Goal: Information Seeking & Learning: Learn about a topic

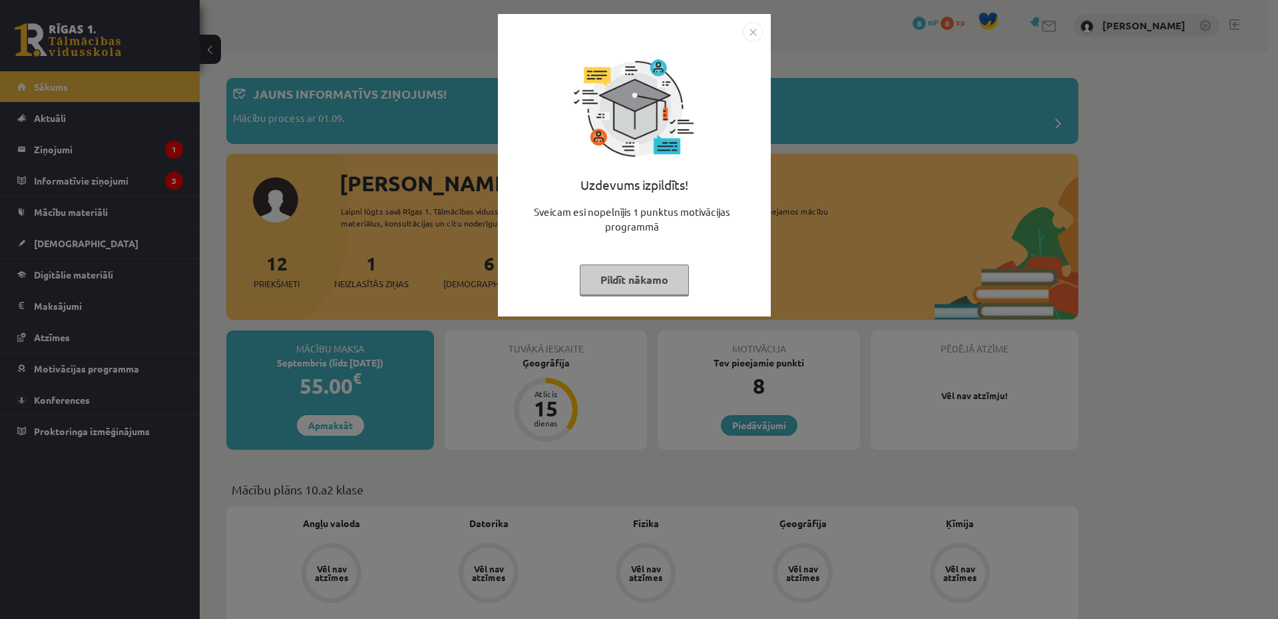
click at [756, 31] on img "Close" at bounding box center [753, 32] width 20 height 20
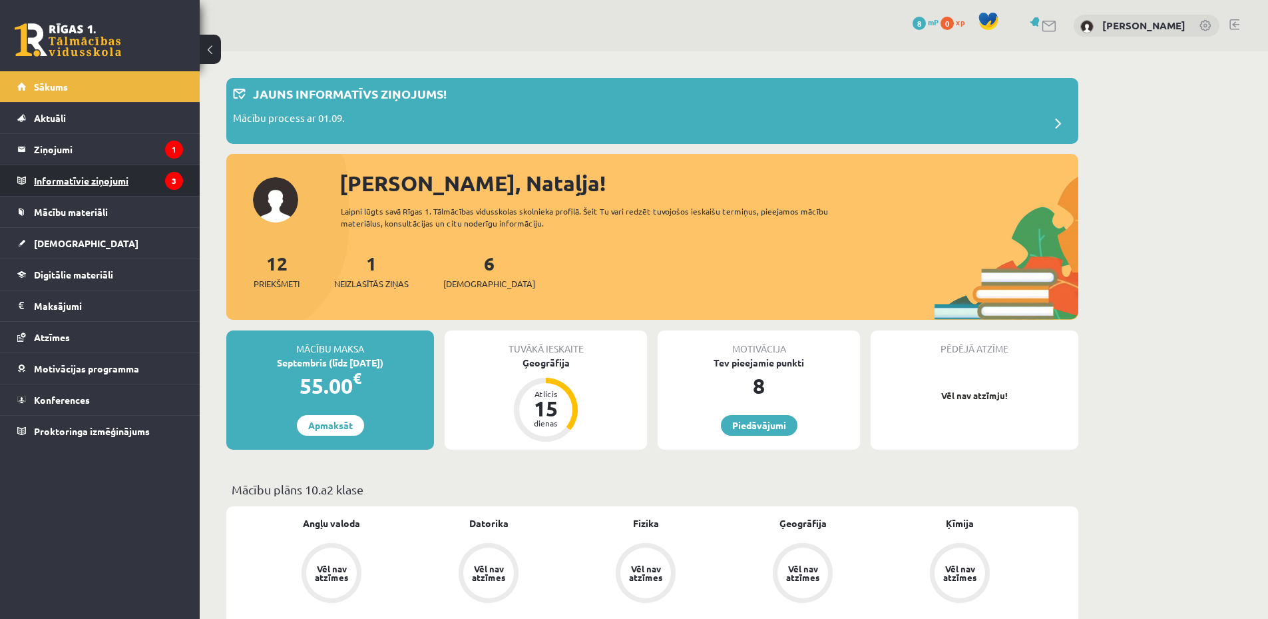
click at [89, 184] on legend "Informatīvie ziņojumi 3" at bounding box center [108, 180] width 149 height 31
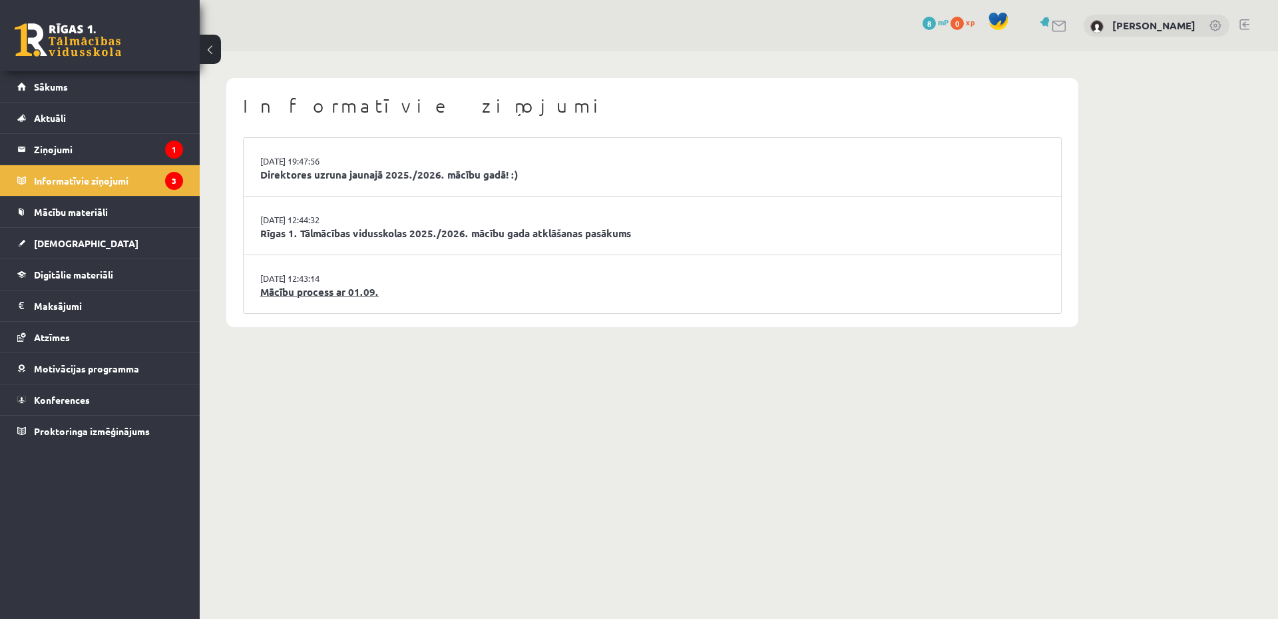
click at [307, 289] on link "Mācību process ar 01.09." at bounding box center [652, 291] width 784 height 15
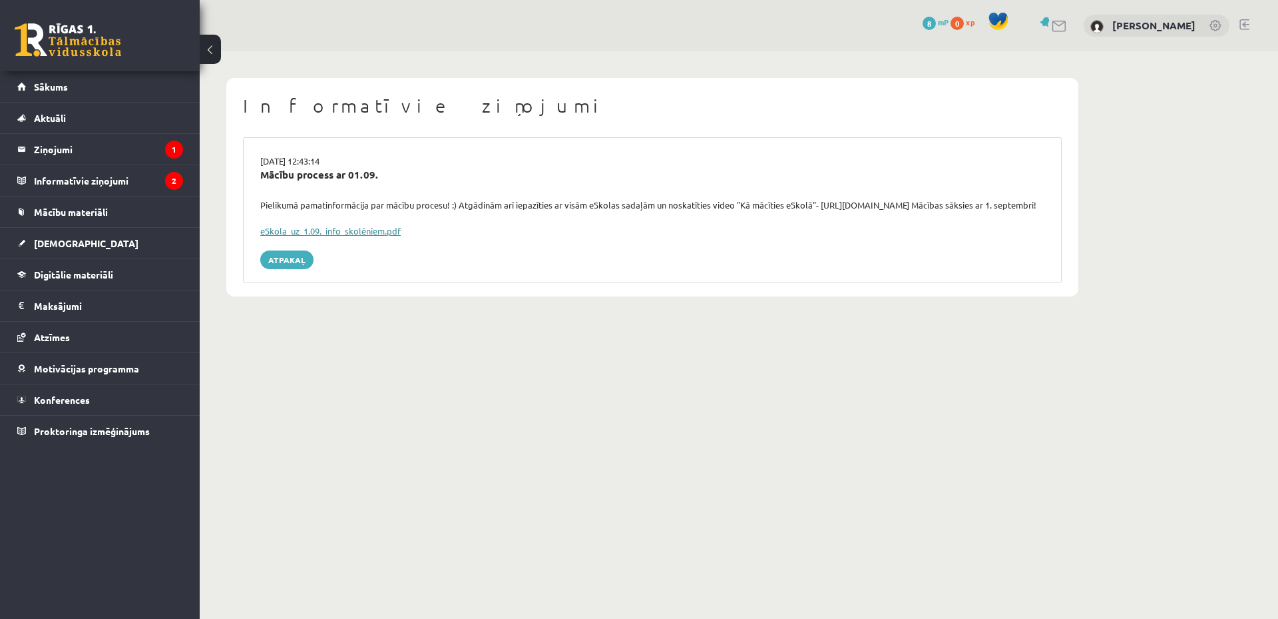
click at [358, 236] on link "eSkola_uz_1.09._info_skolēniem.pdf" at bounding box center [330, 230] width 140 height 11
click at [69, 152] on legend "Ziņojumi 1" at bounding box center [108, 149] width 149 height 31
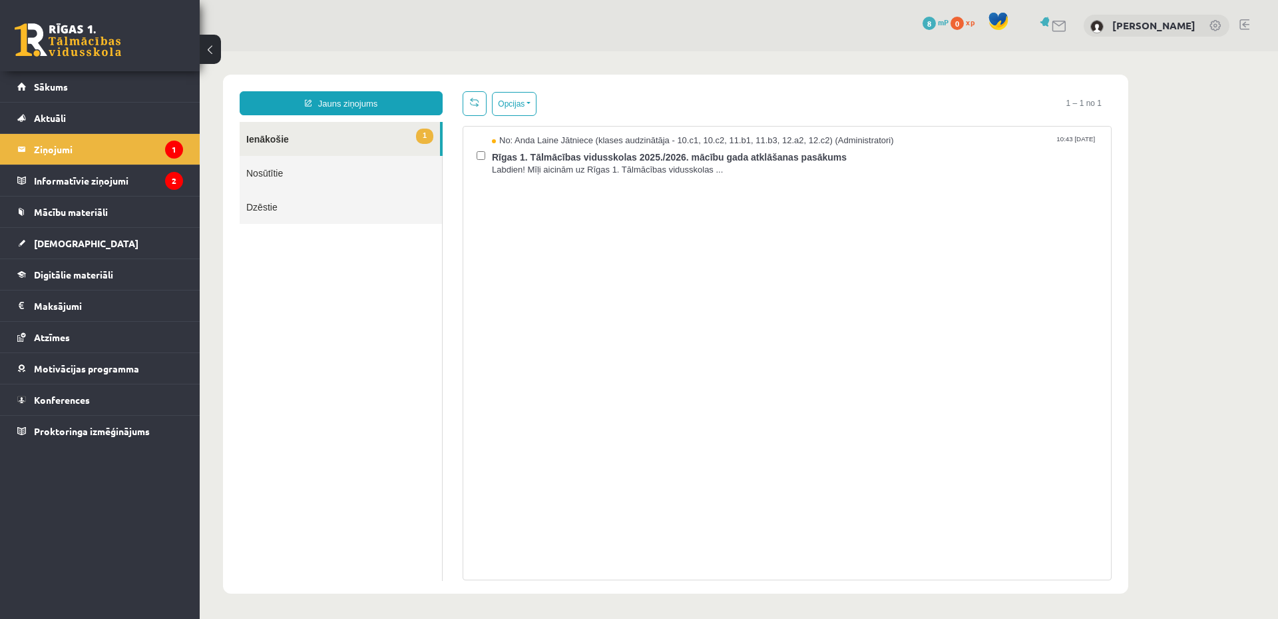
click at [309, 140] on link "1 Ienākošie" at bounding box center [340, 139] width 200 height 34
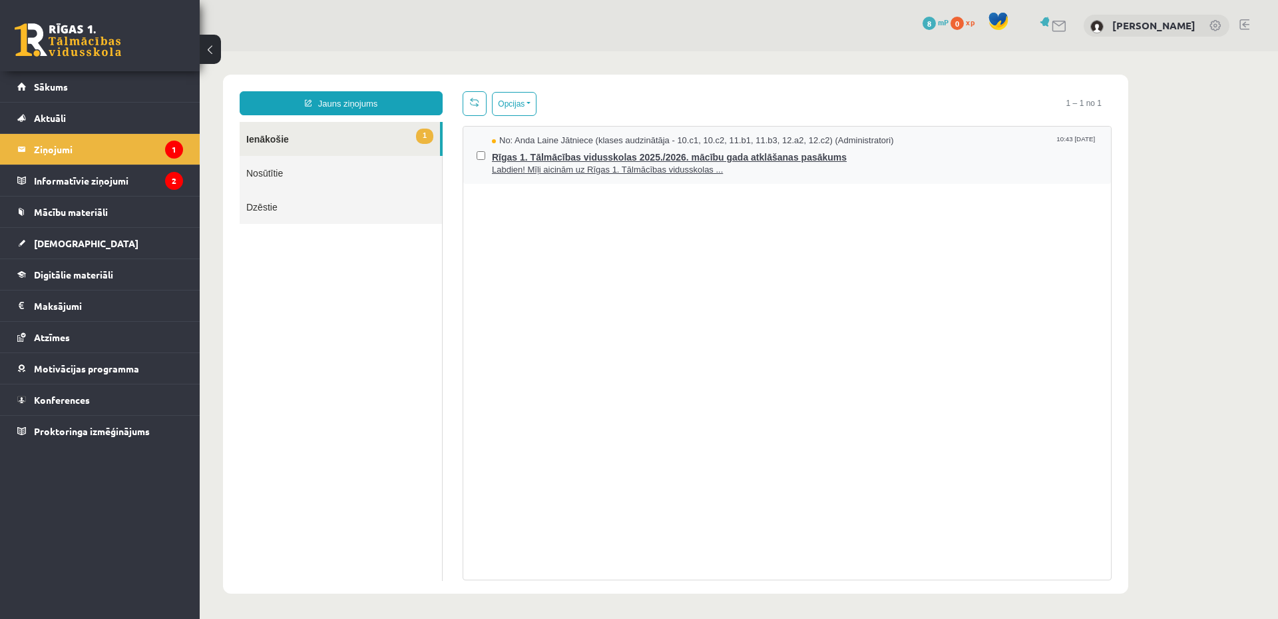
click at [513, 156] on span "Rīgas 1. Tālmācības vidusskolas 2025./2026. mācību gada atklāšanas pasākums" at bounding box center [795, 155] width 606 height 17
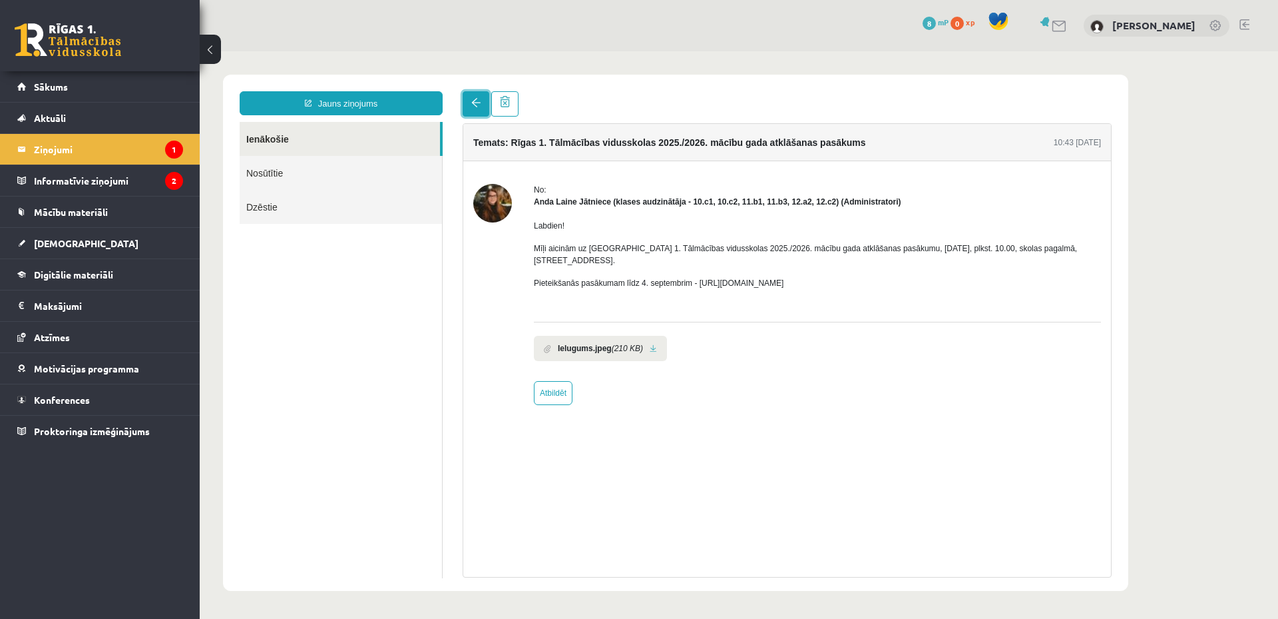
click at [472, 97] on link at bounding box center [476, 103] width 27 height 25
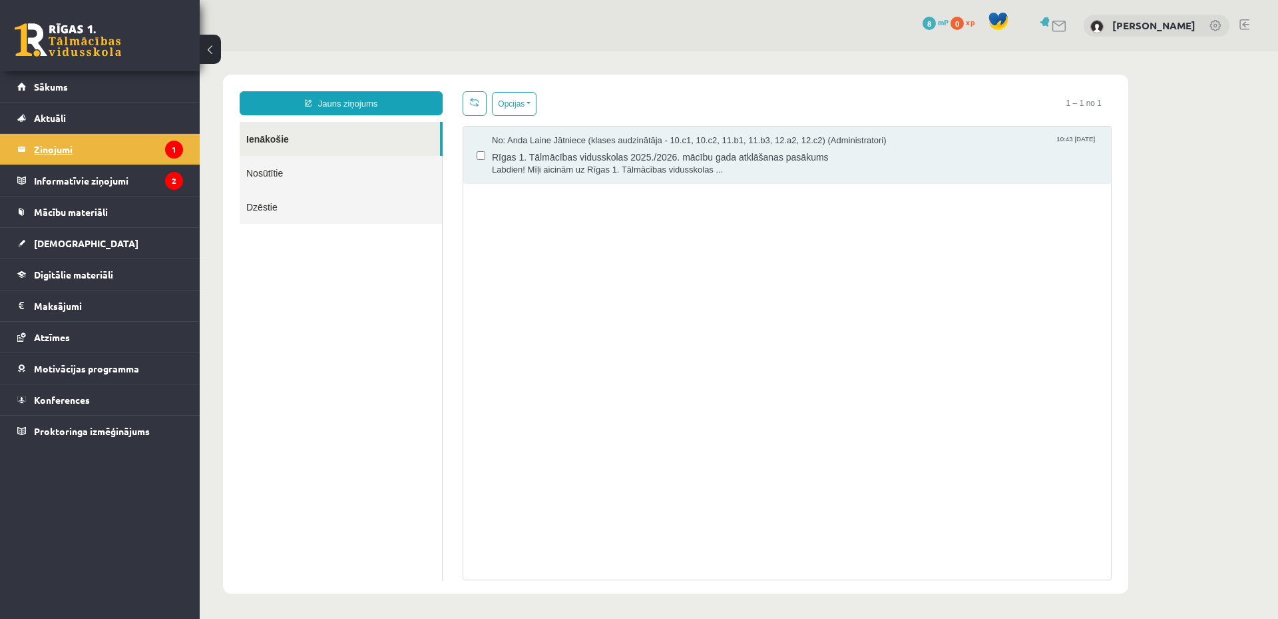
click at [71, 150] on legend "Ziņojumi 1" at bounding box center [108, 149] width 149 height 31
click at [68, 186] on legend "Informatīvie ziņojumi 2" at bounding box center [108, 180] width 149 height 31
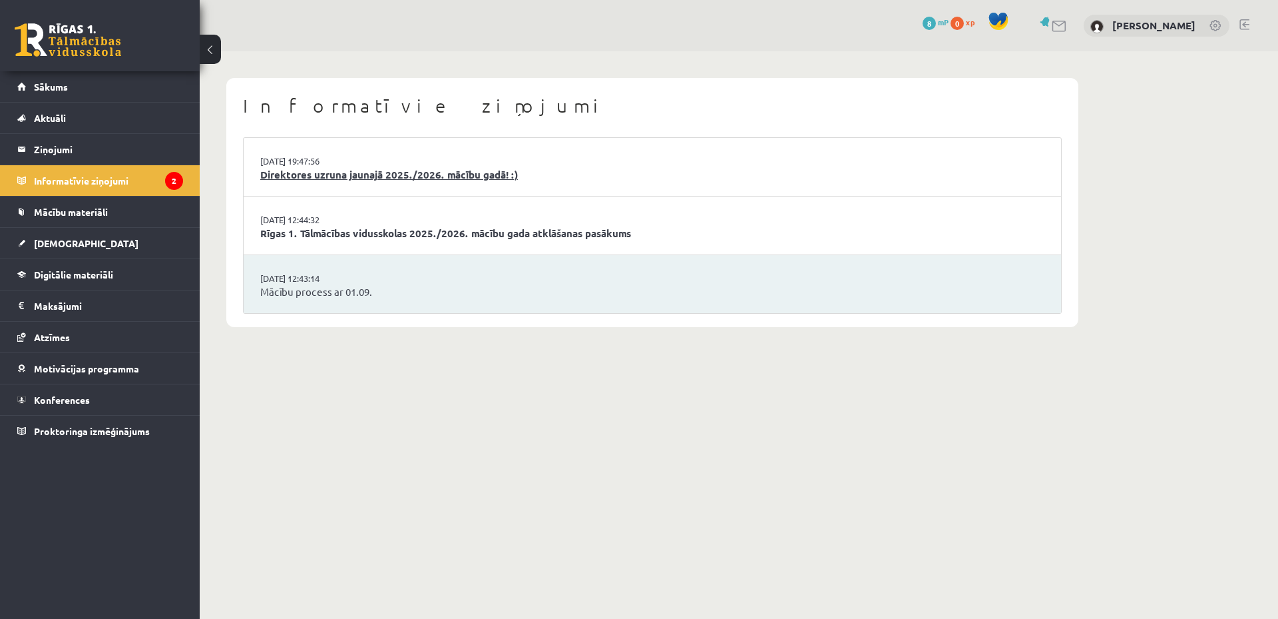
click at [316, 174] on link "Direktores uzruna jaunajā 2025./2026. mācību gadā! :)" at bounding box center [652, 174] width 784 height 15
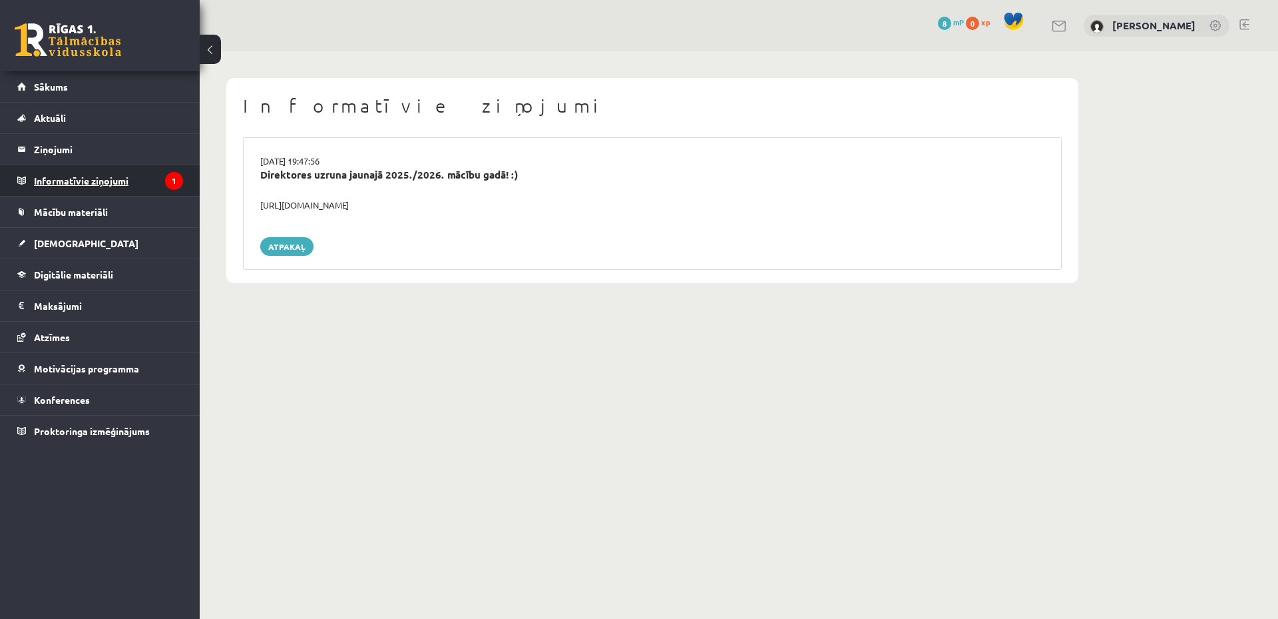
click at [110, 180] on legend "Informatīvie ziņojumi 1" at bounding box center [108, 180] width 149 height 31
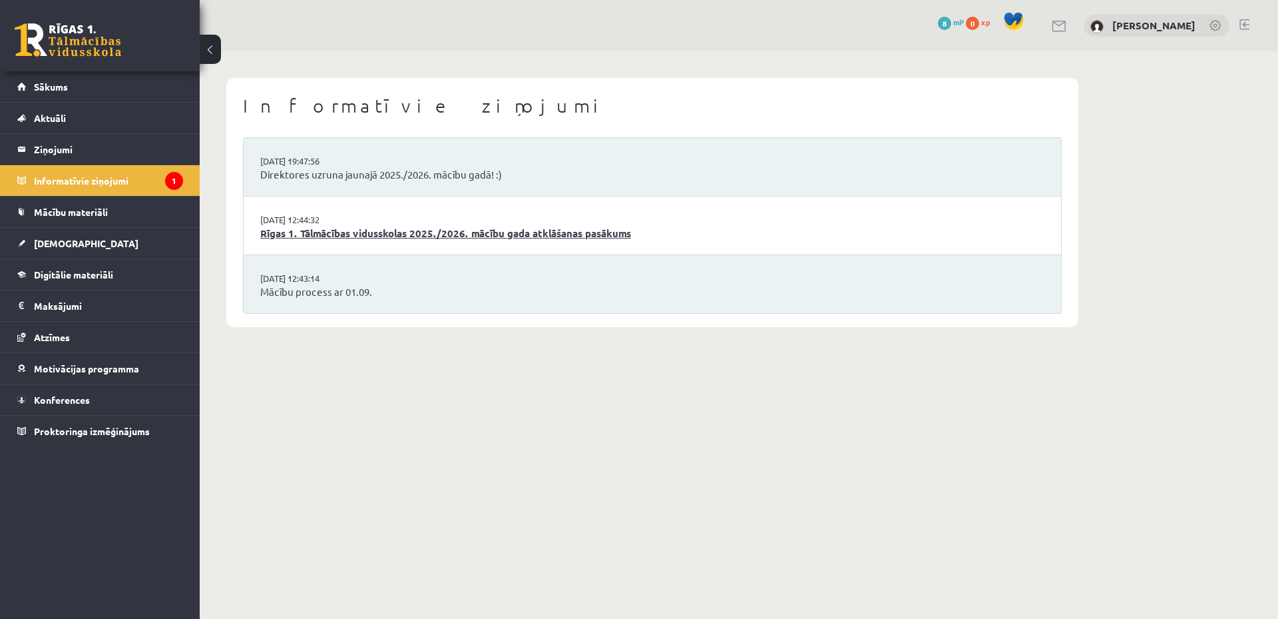
click at [327, 234] on link "Rīgas 1. Tālmācības vidusskolas 2025./2026. mācību gada atklāšanas pasākums" at bounding box center [652, 233] width 784 height 15
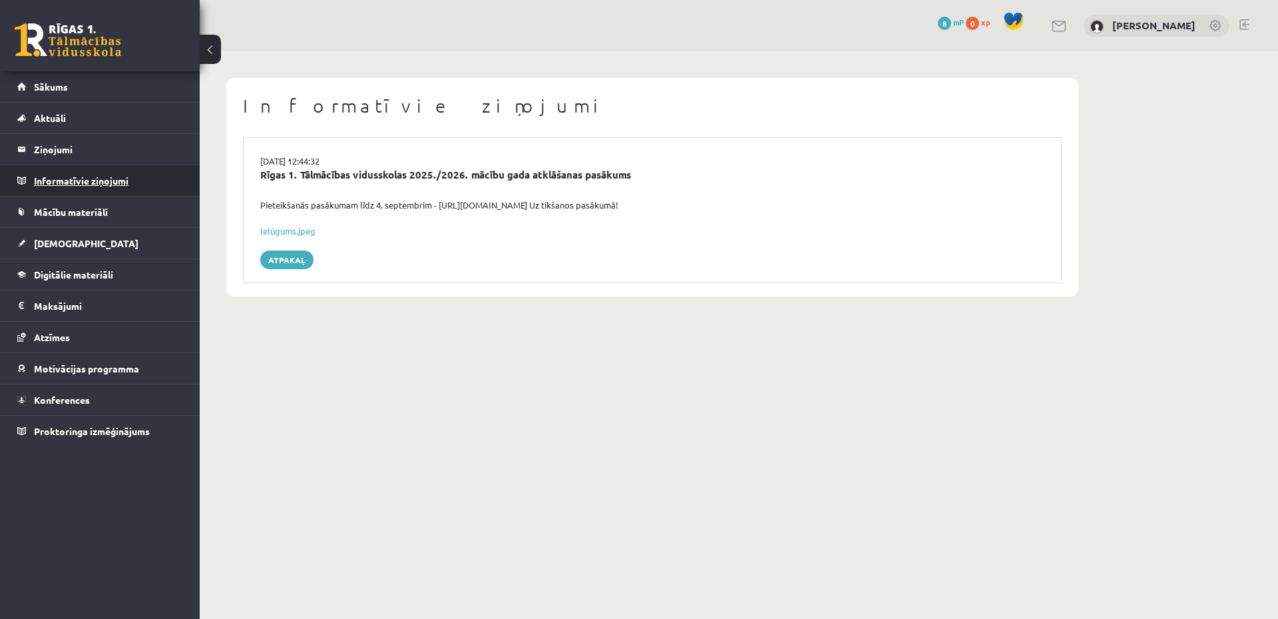
click at [81, 177] on legend "Informatīvie ziņojumi 0" at bounding box center [108, 180] width 149 height 31
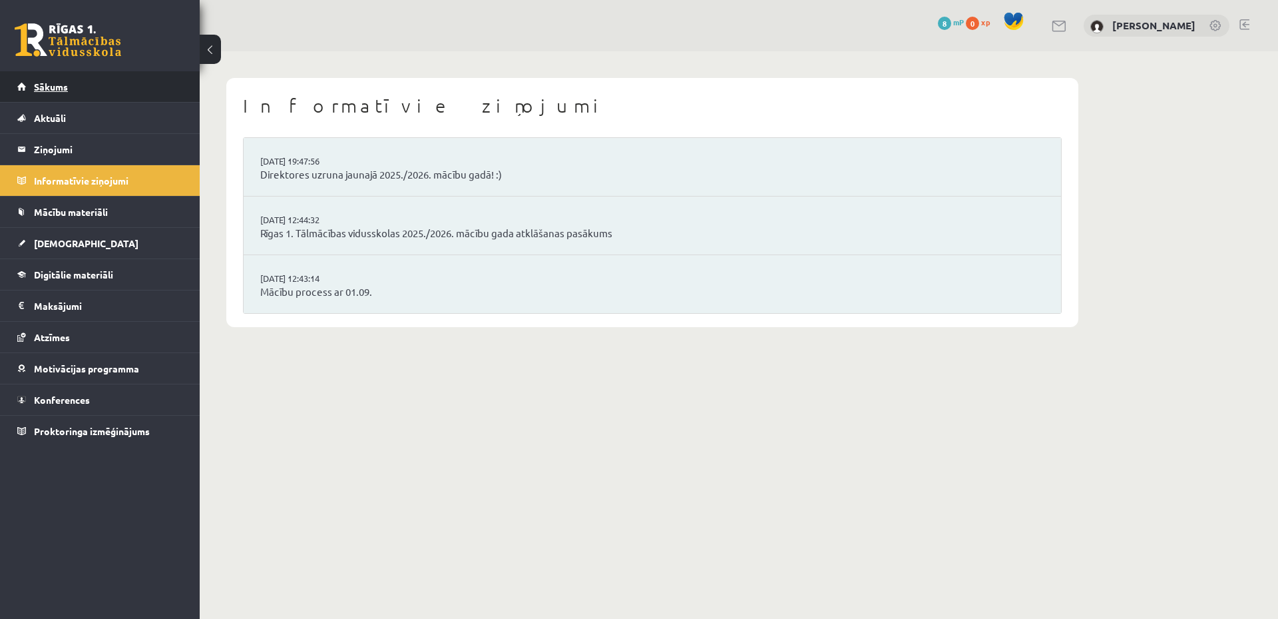
click at [67, 89] on span "Sākums" at bounding box center [51, 87] width 34 height 12
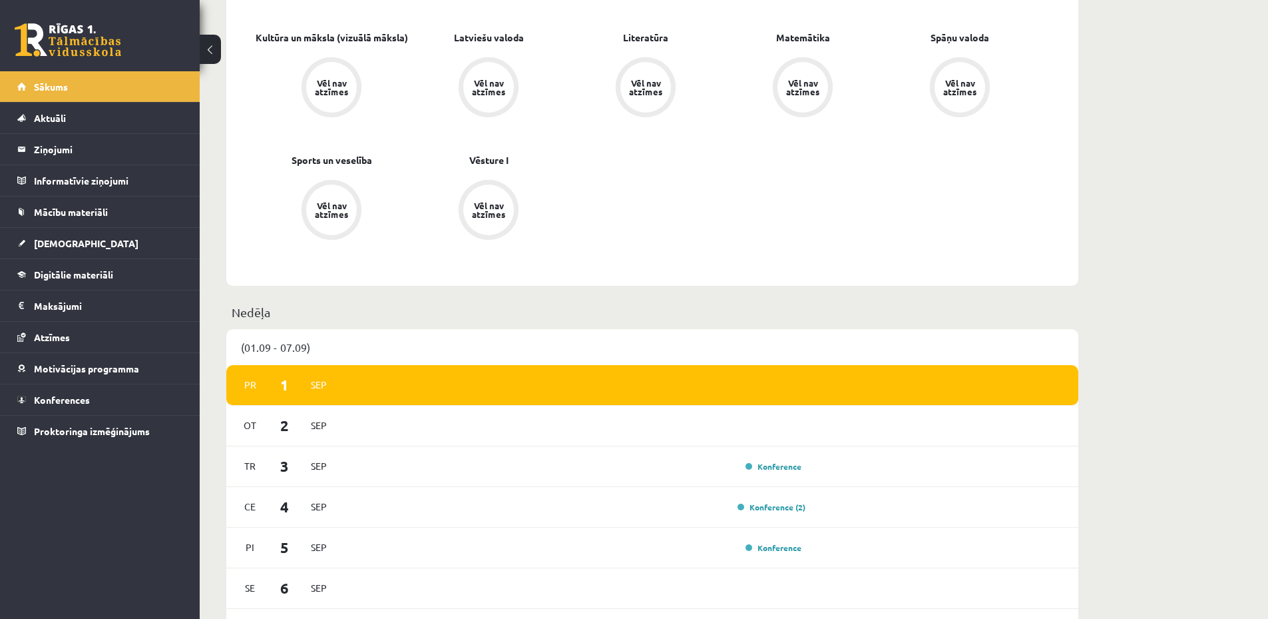
scroll to position [599, 0]
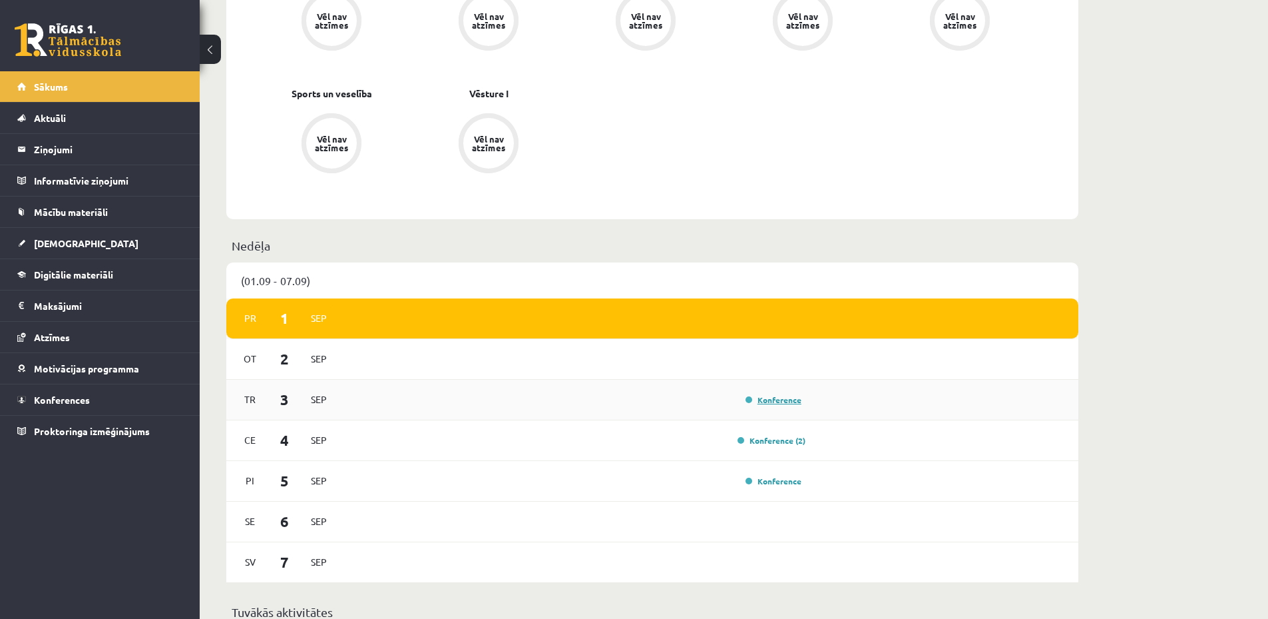
click at [772, 402] on link "Konference" at bounding box center [774, 399] width 56 height 11
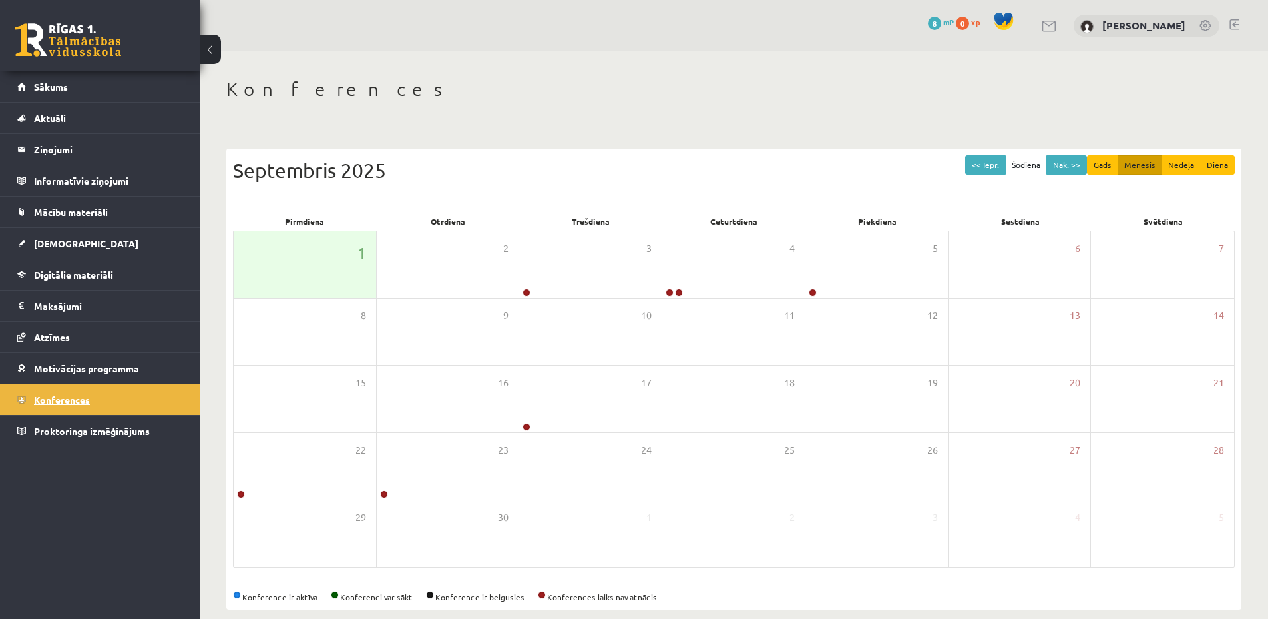
click at [111, 400] on link "Konferences" at bounding box center [100, 399] width 166 height 31
click at [738, 276] on div "4" at bounding box center [734, 264] width 142 height 67
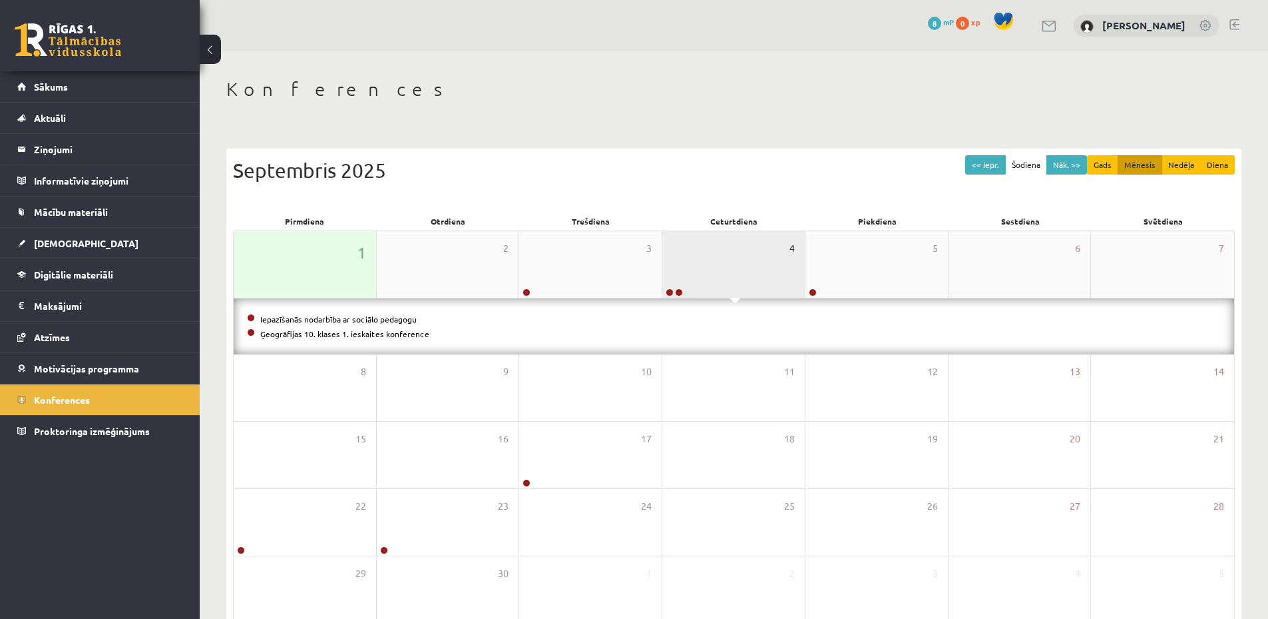
click at [790, 247] on span "4" at bounding box center [792, 248] width 5 height 15
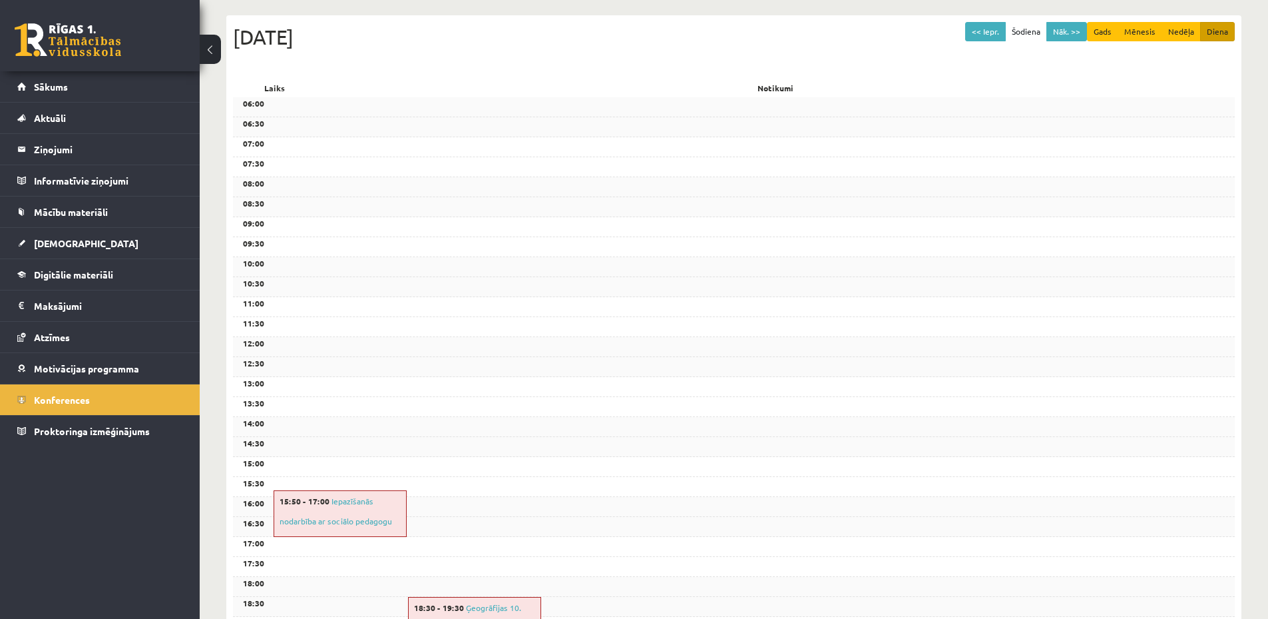
scroll to position [266, 0]
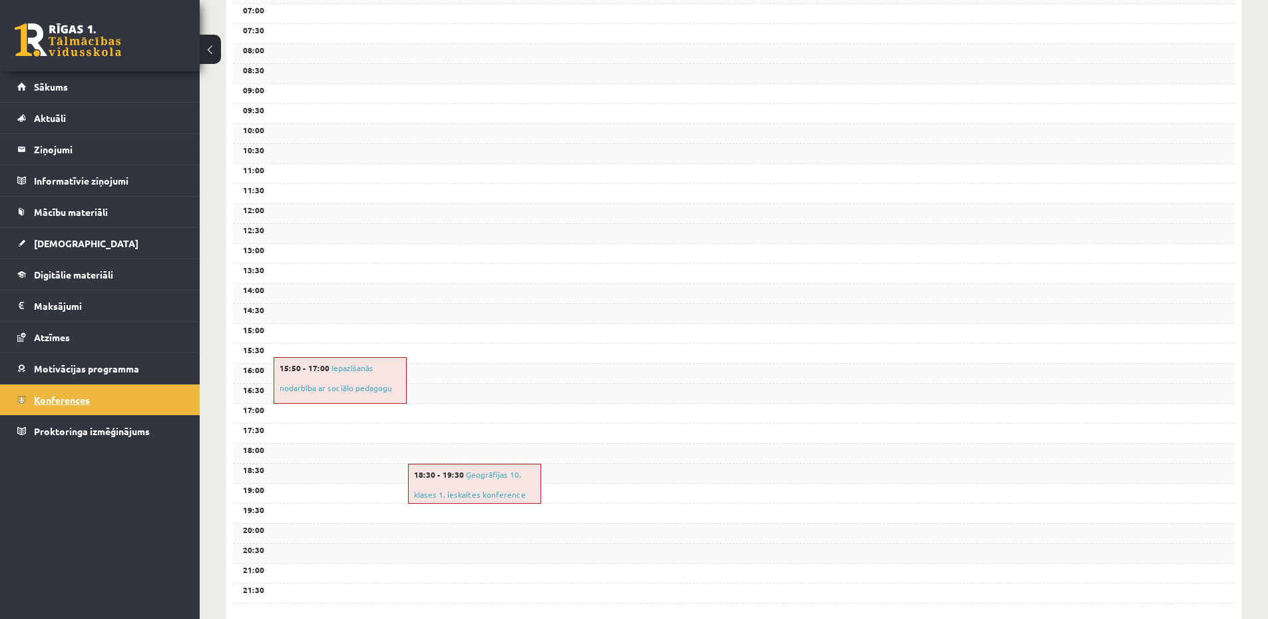
click at [61, 398] on span "Konferences" at bounding box center [62, 400] width 56 height 12
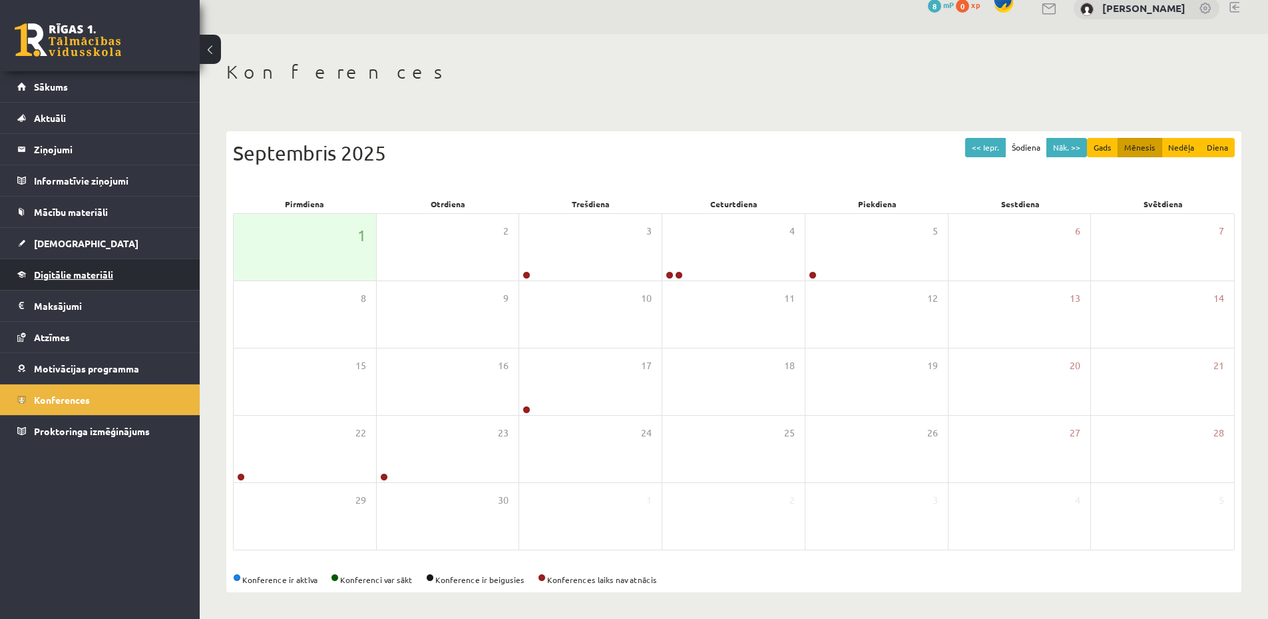
scroll to position [0, 0]
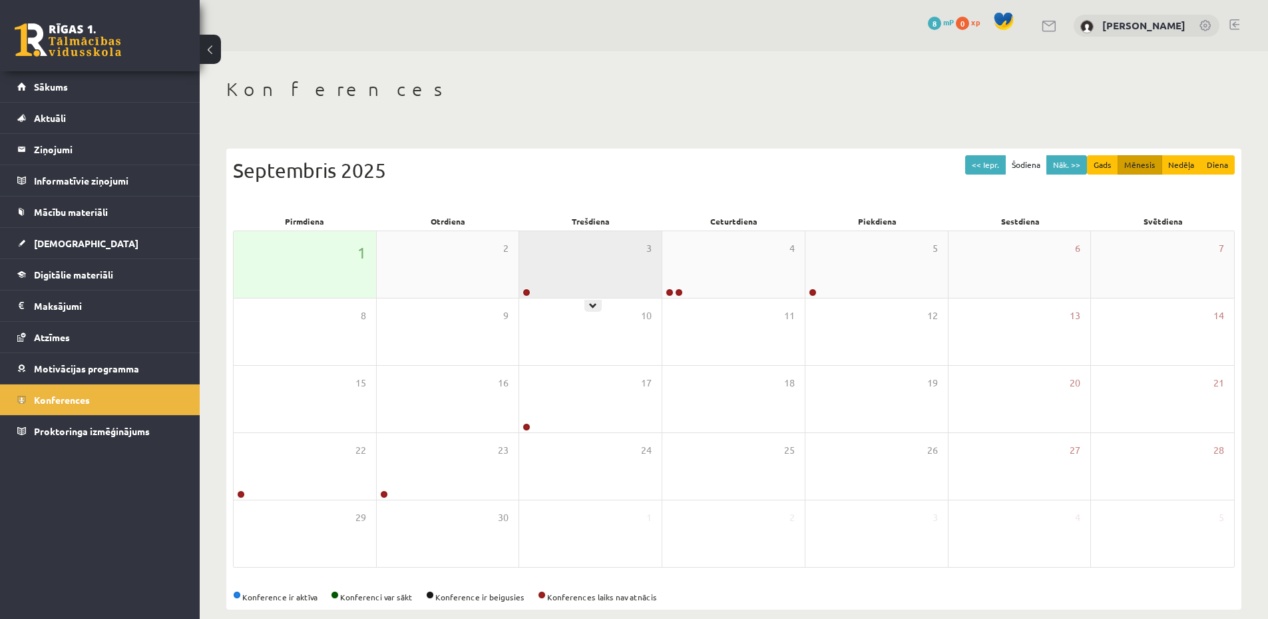
click at [567, 280] on div "3" at bounding box center [590, 264] width 142 height 67
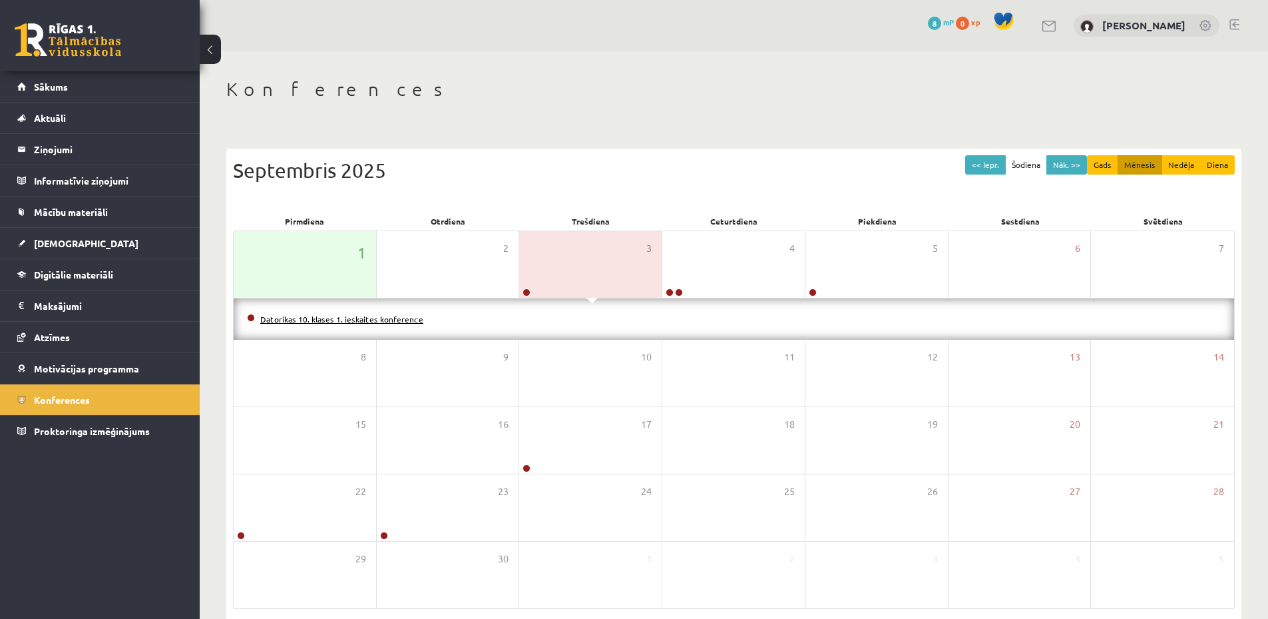
click at [342, 320] on link "Datorikas 10. klases 1. ieskaites konference" at bounding box center [341, 319] width 163 height 11
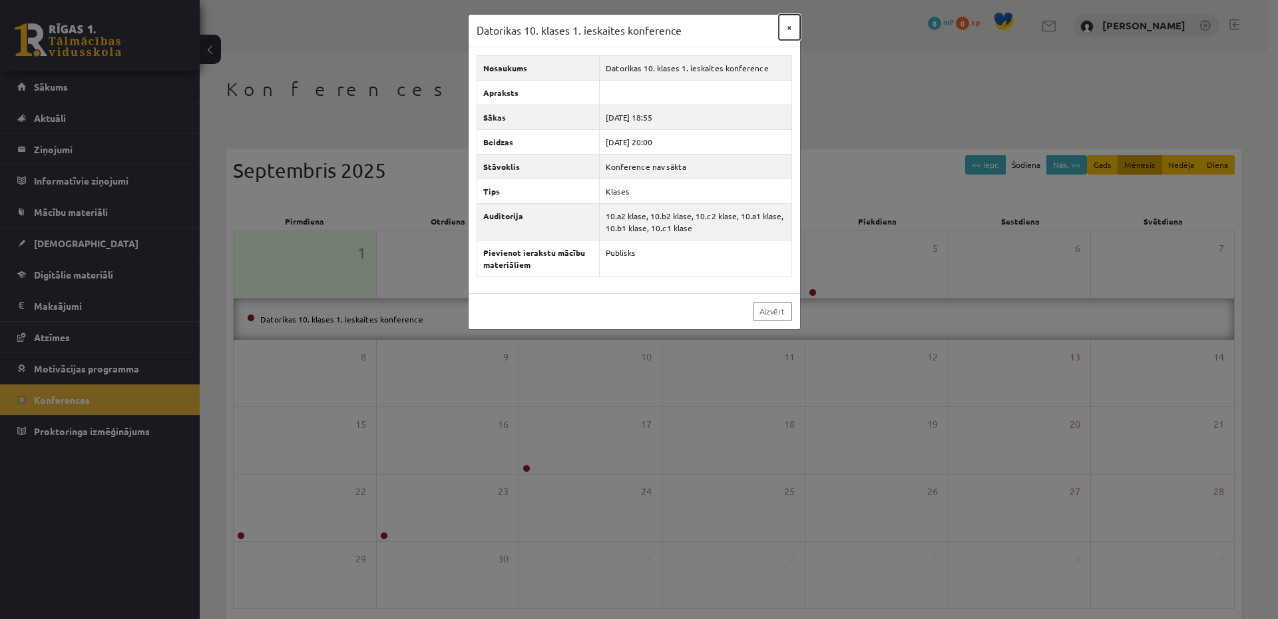
click at [786, 27] on button "×" at bounding box center [789, 27] width 21 height 25
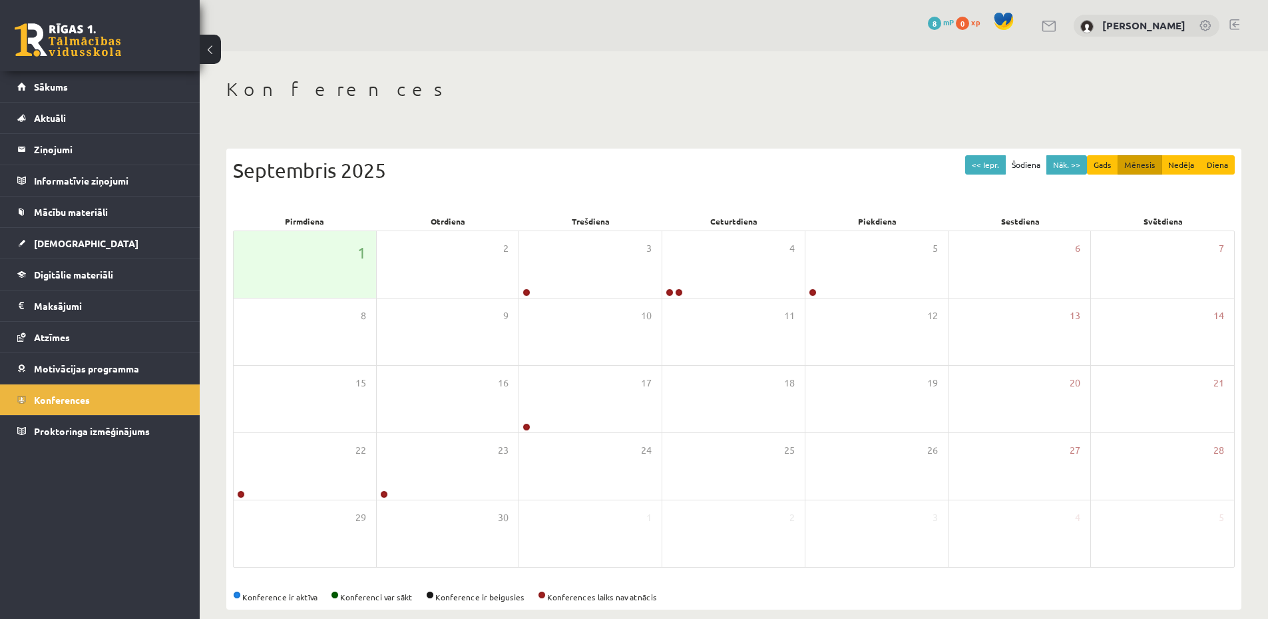
click at [1232, 27] on link at bounding box center [1235, 24] width 10 height 11
